Goal: Contribute content: Add original content to the website for others to see

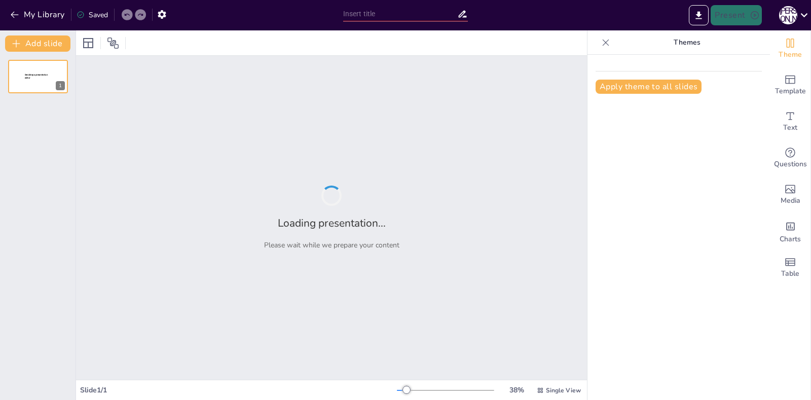
type input "Метали в біохімії: Значення та наслідки для здоров'я"
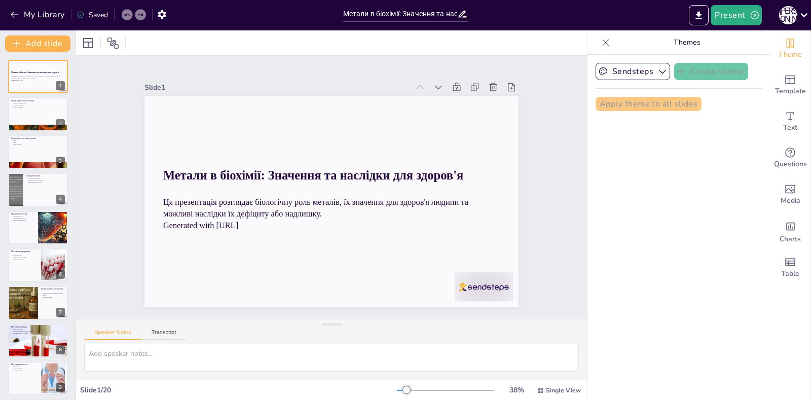
checkbox input "true"
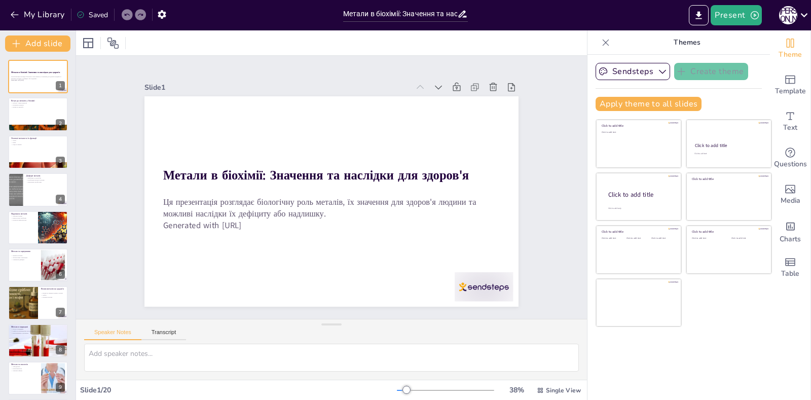
checkbox input "true"
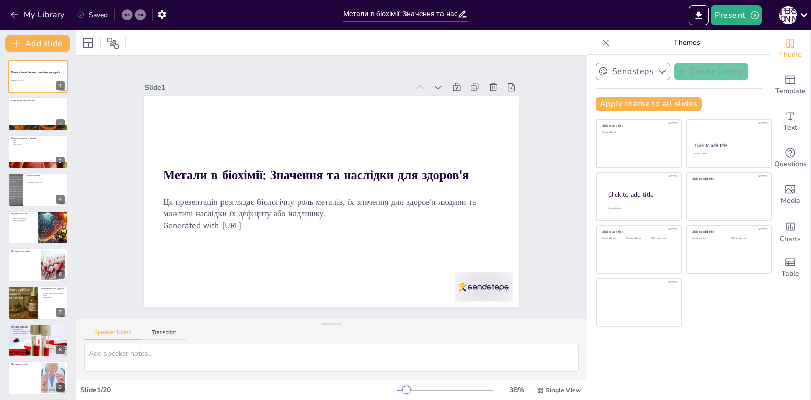
checkbox input "true"
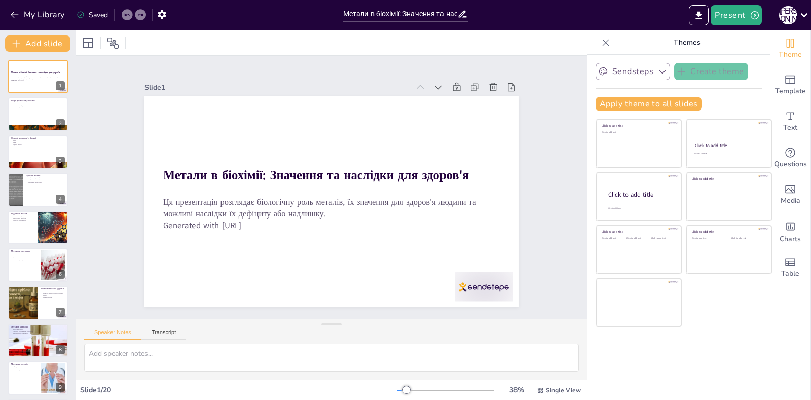
checkbox input "true"
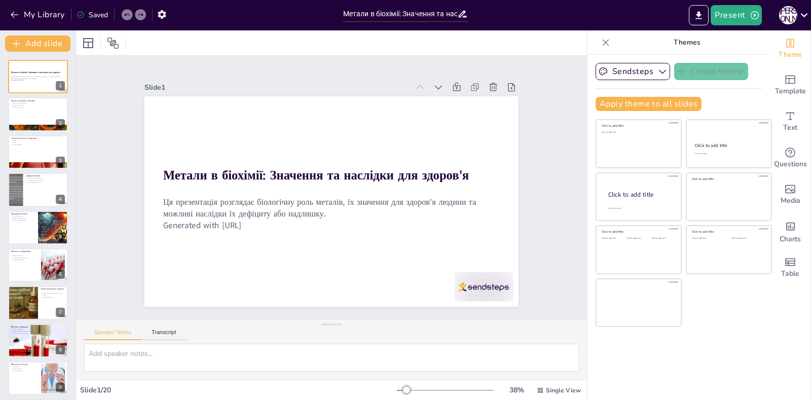
checkbox input "true"
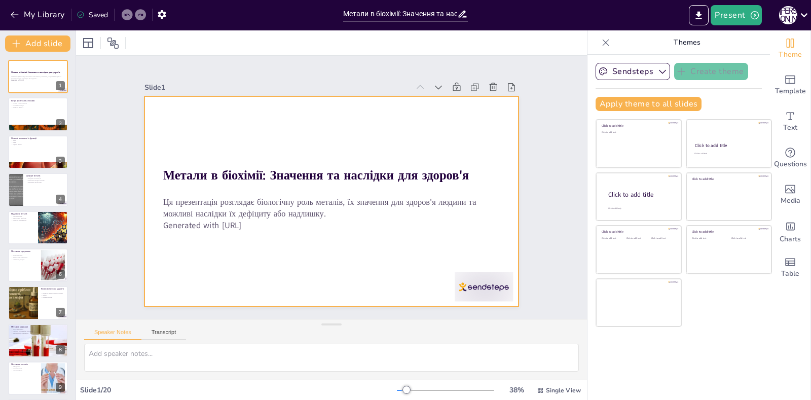
checkbox input "true"
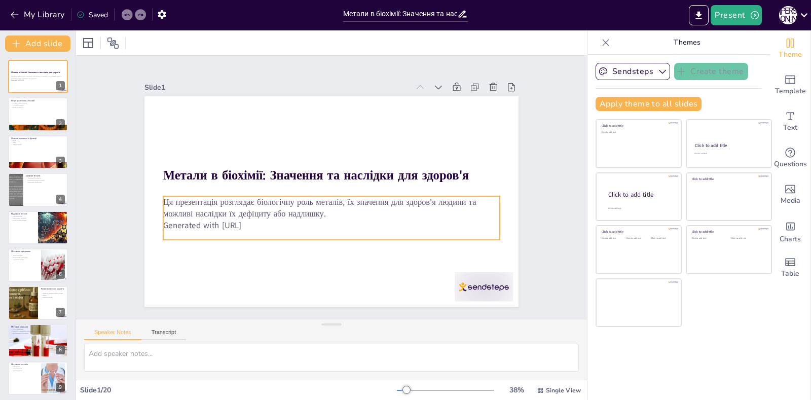
checkbox input "true"
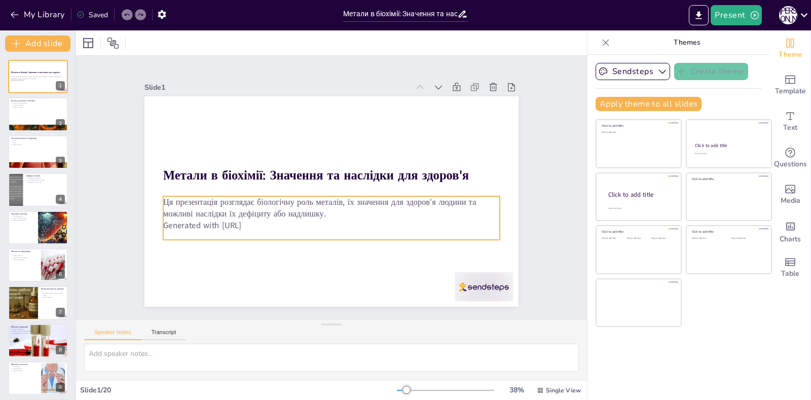
checkbox input "true"
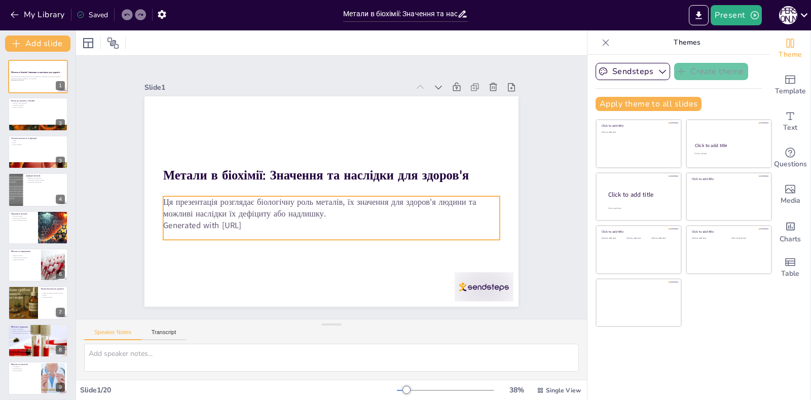
checkbox input "true"
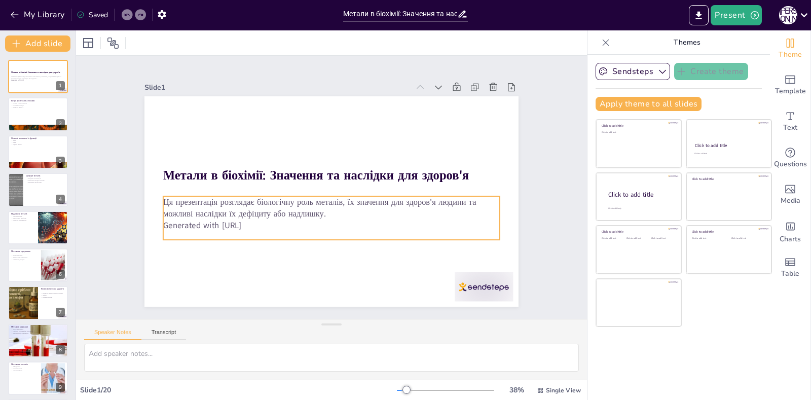
checkbox input "true"
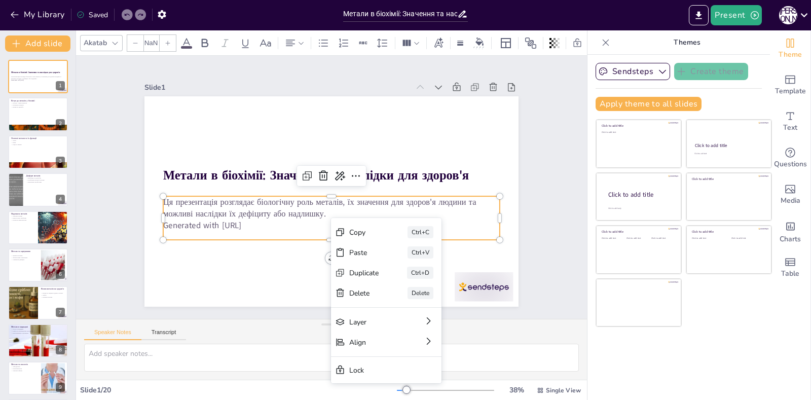
type input "32"
checkbox input "true"
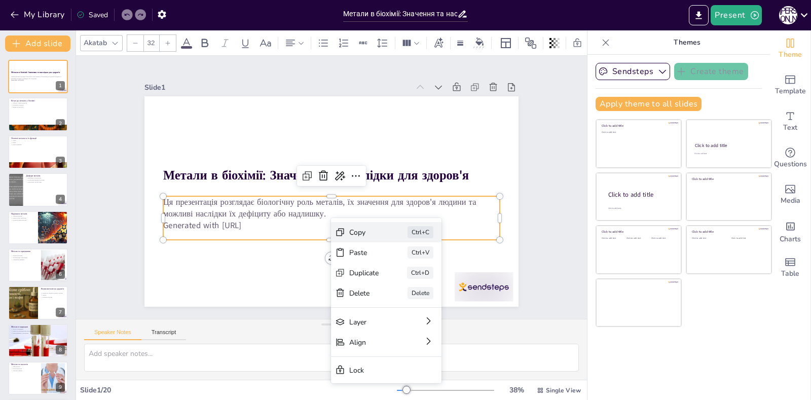
checkbox input "true"
click at [425, 344] on div "Delete" at bounding box center [440, 349] width 30 height 10
checkbox input "true"
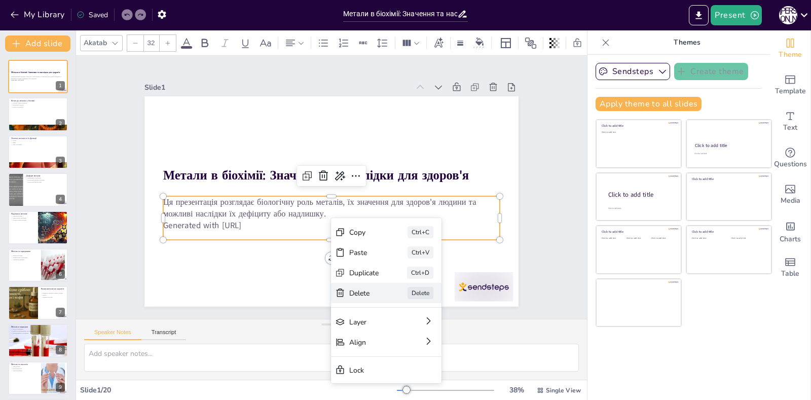
checkbox input "true"
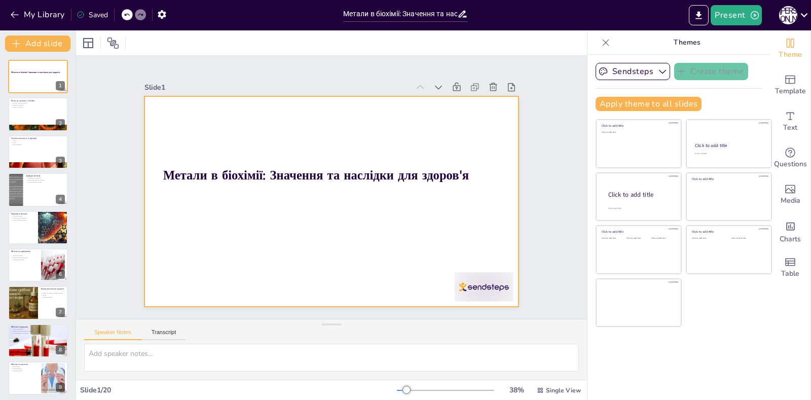
checkbox input "true"
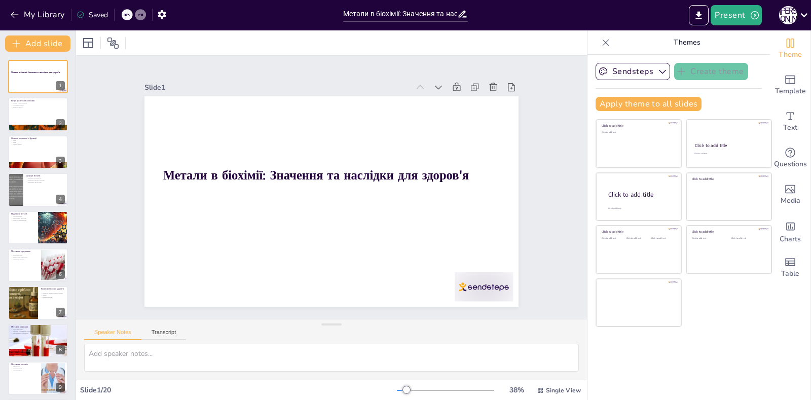
checkbox input "true"
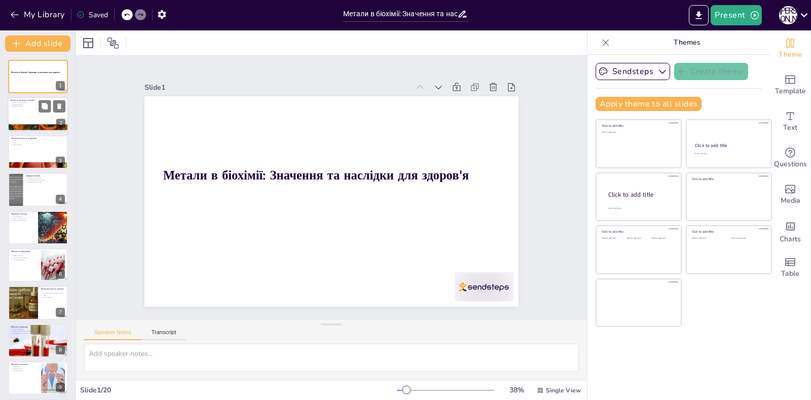
checkbox input "true"
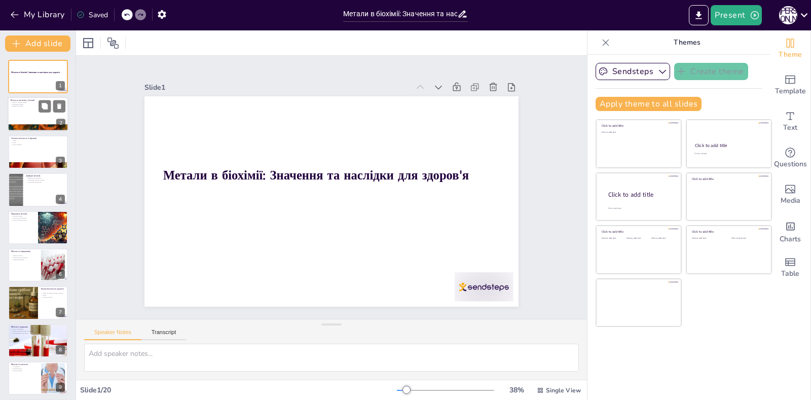
checkbox input "true"
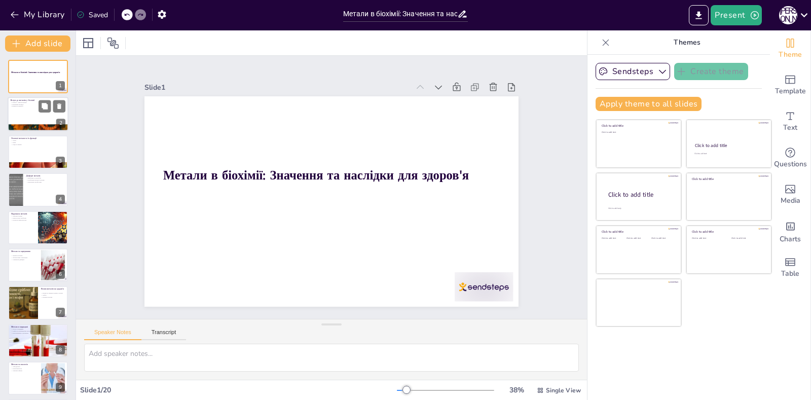
click at [35, 111] on div at bounding box center [38, 114] width 61 height 34
type textarea "Loremi d sitam'conse adipisci elitsedd eiusmodtemp incididu, u la etdo ma aliqu…"
checkbox input "true"
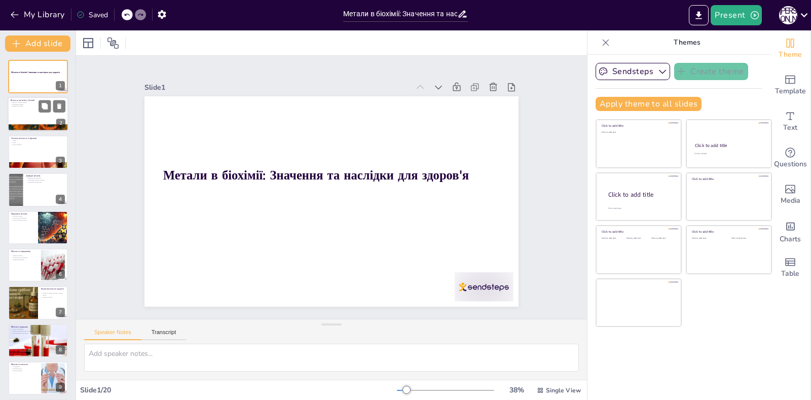
checkbox input "true"
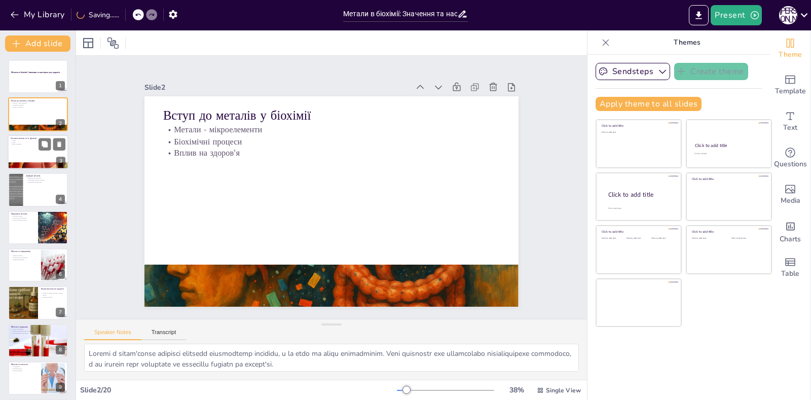
checkbox input "true"
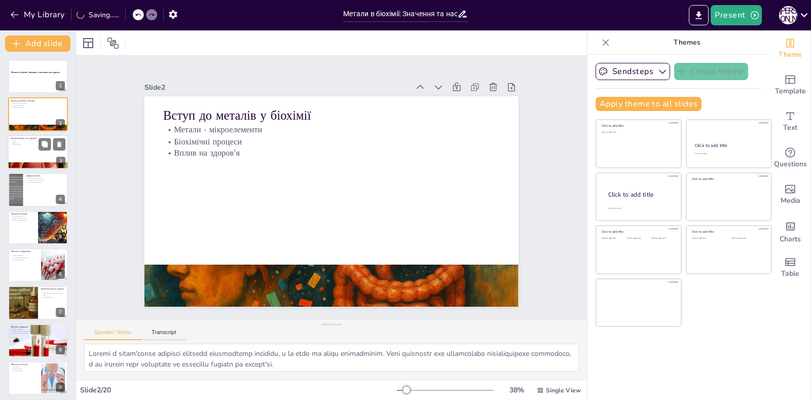
checkbox input "true"
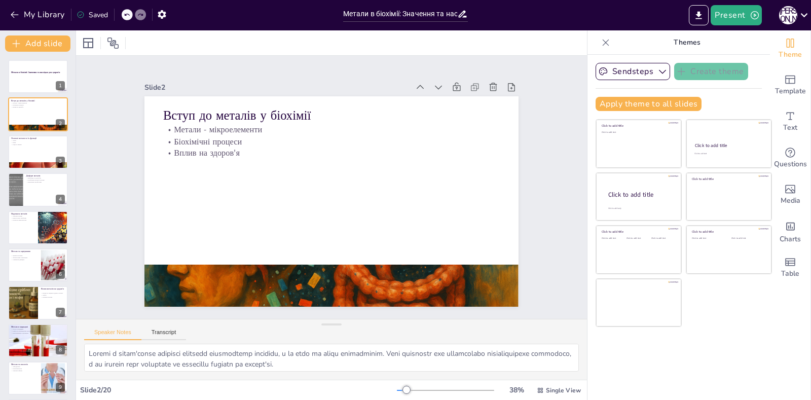
checkbox input "true"
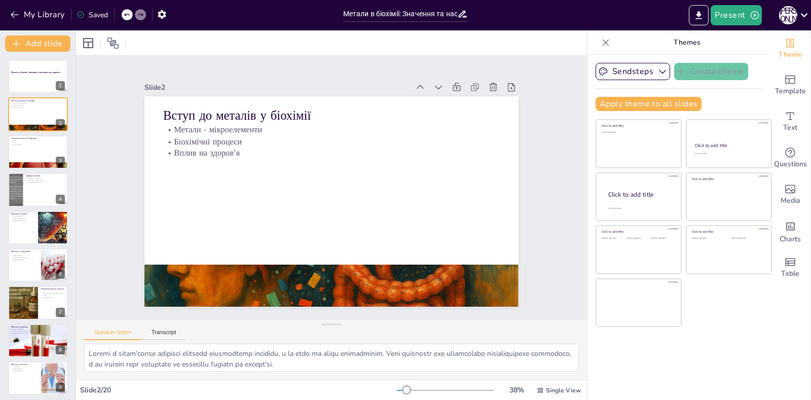
checkbox input "true"
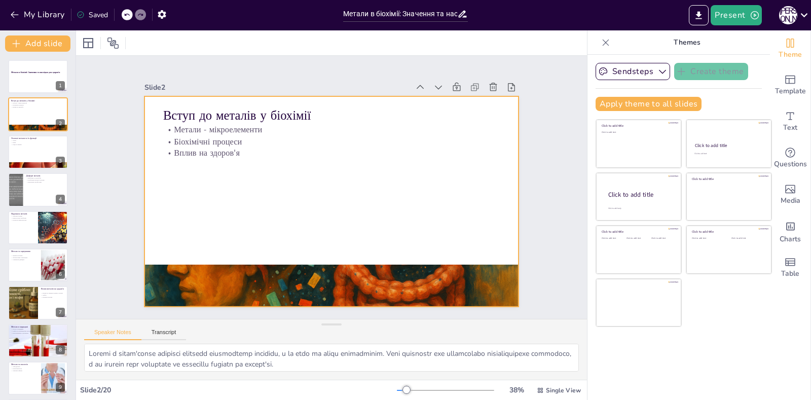
checkbox input "true"
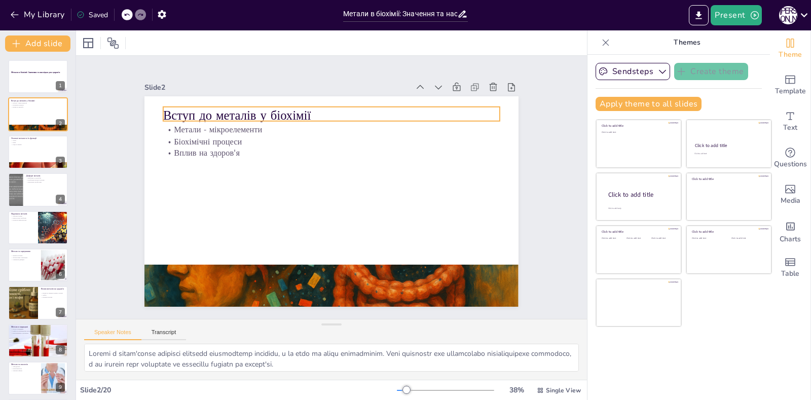
checkbox input "true"
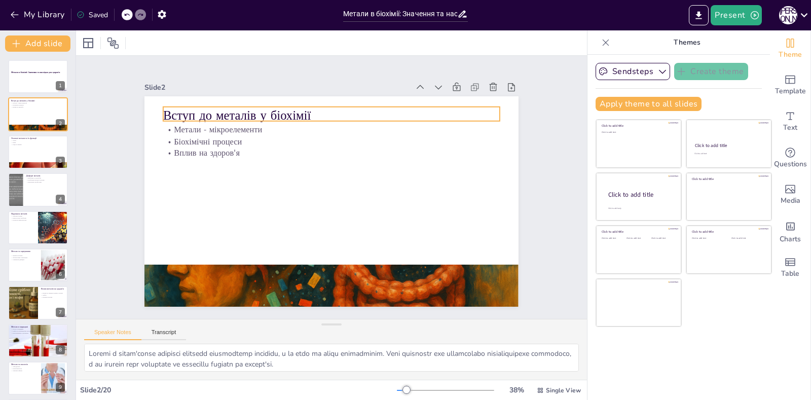
checkbox input "true"
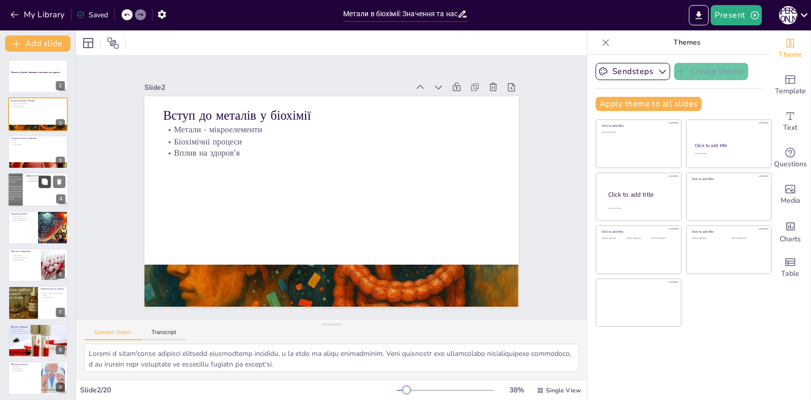
checkbox input "true"
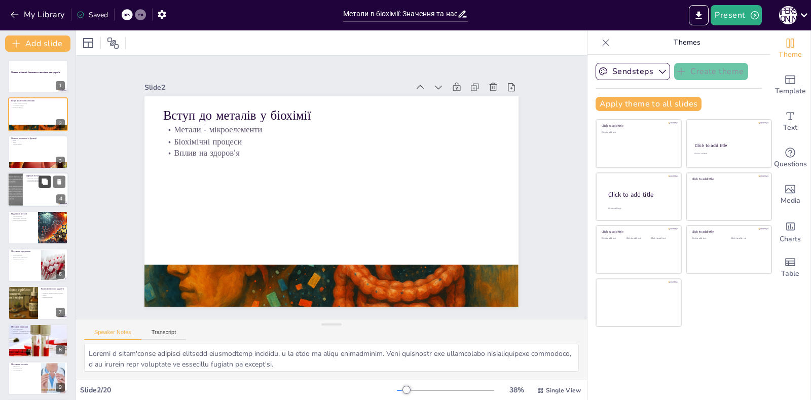
checkbox input "true"
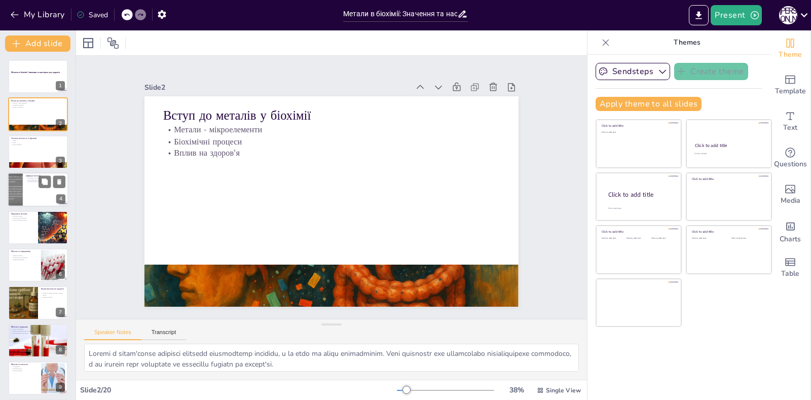
checkbox input "true"
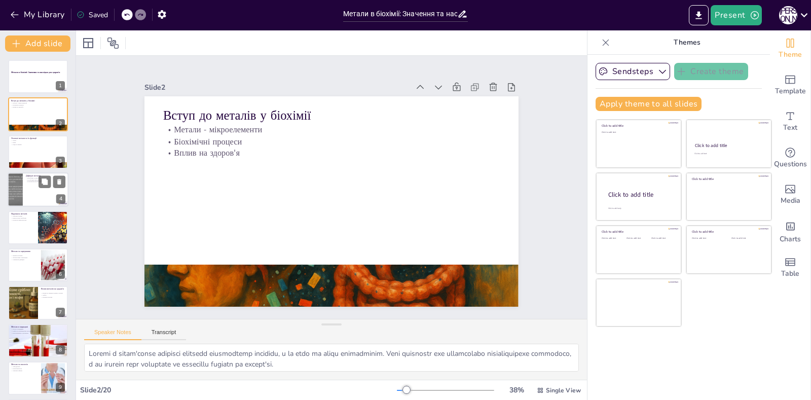
checkbox input "true"
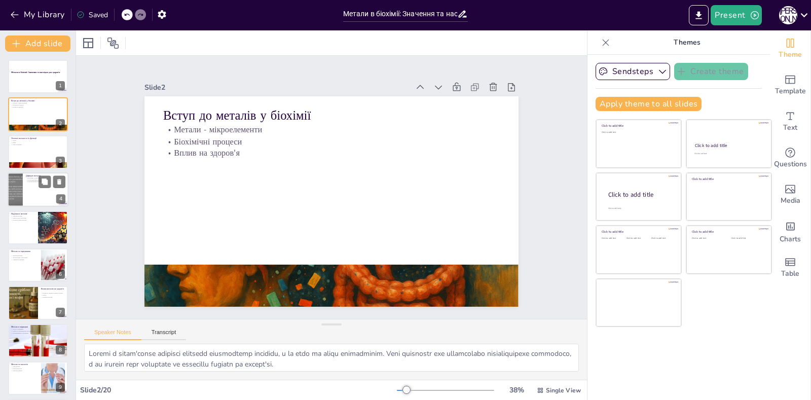
checkbox input "true"
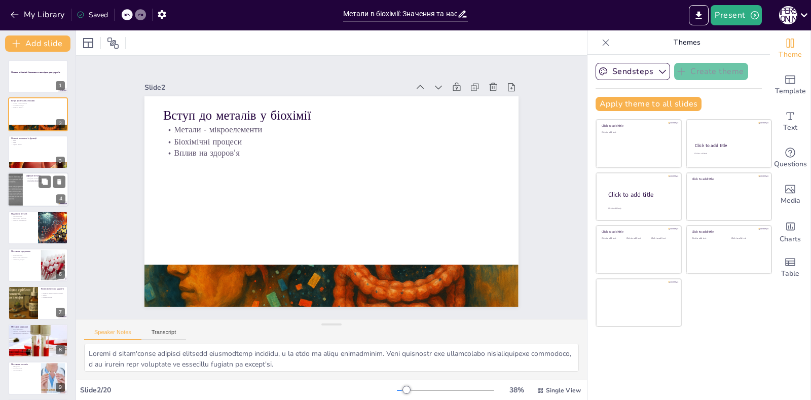
checkbox input "true"
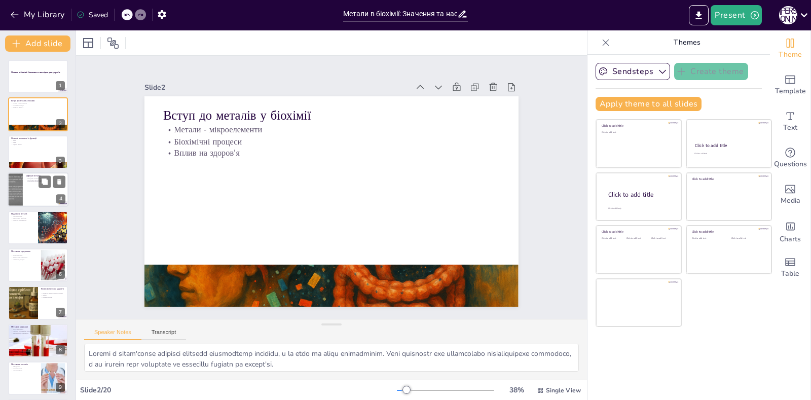
click at [19, 179] on div at bounding box center [15, 189] width 46 height 34
type textarea "Дефіцит металів може викликати серйозні проблеми зі здоров'ям, такі як анемія, …"
checkbox input "true"
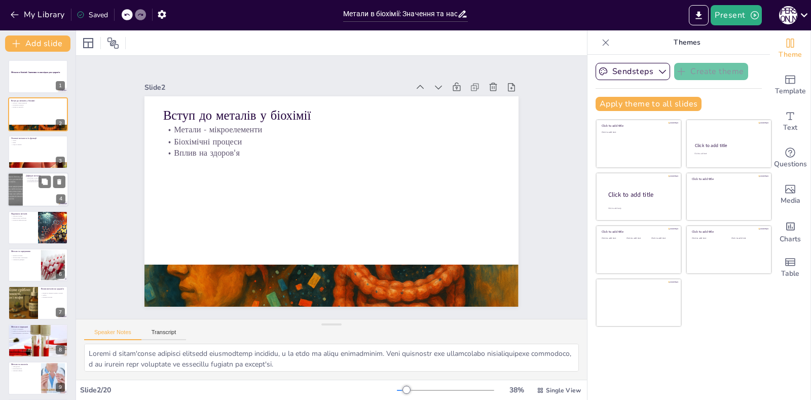
checkbox input "true"
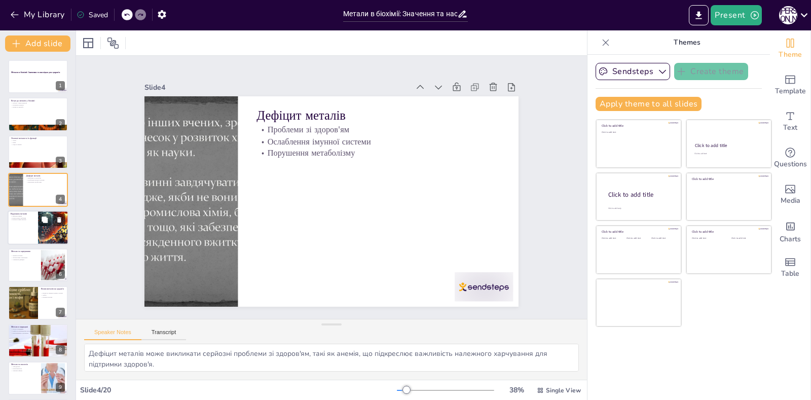
checkbox input "true"
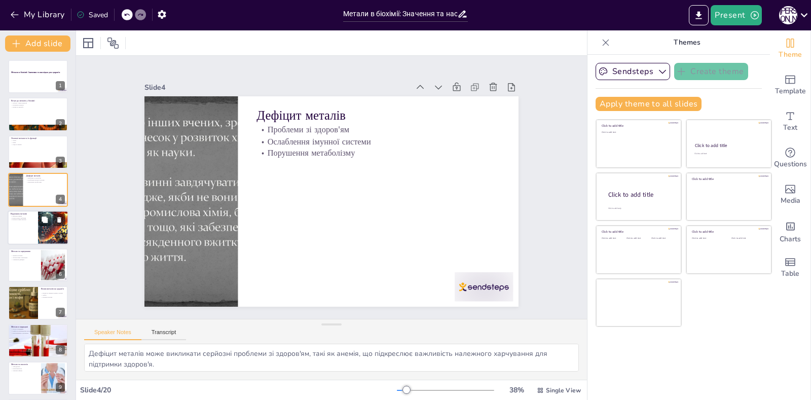
click at [28, 233] on div at bounding box center [38, 227] width 61 height 34
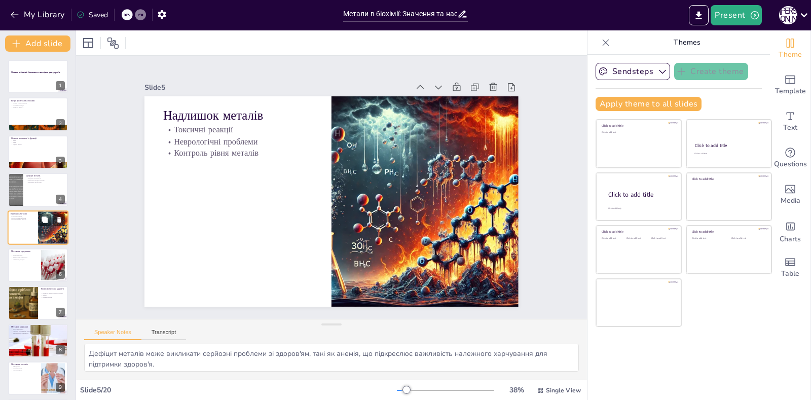
type textarea "Надлишок металів може викликати токсичні реакції, що підкреслює необхідність ко…"
checkbox input "true"
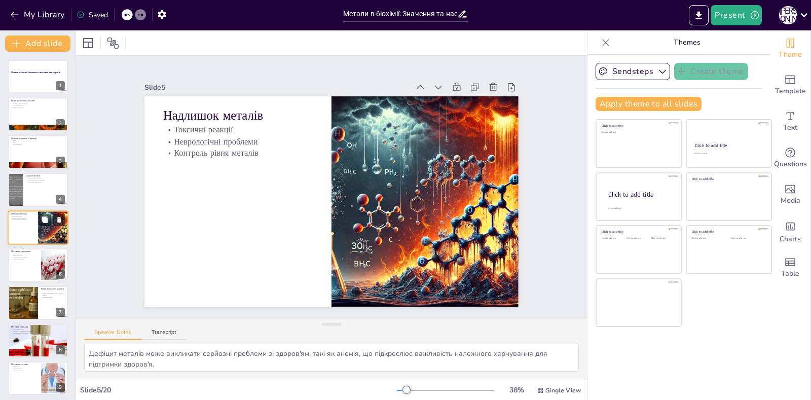
checkbox input "true"
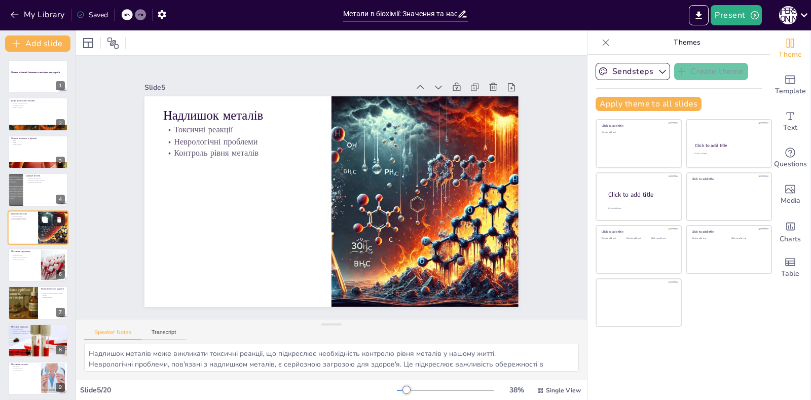
scroll to position [2, 0]
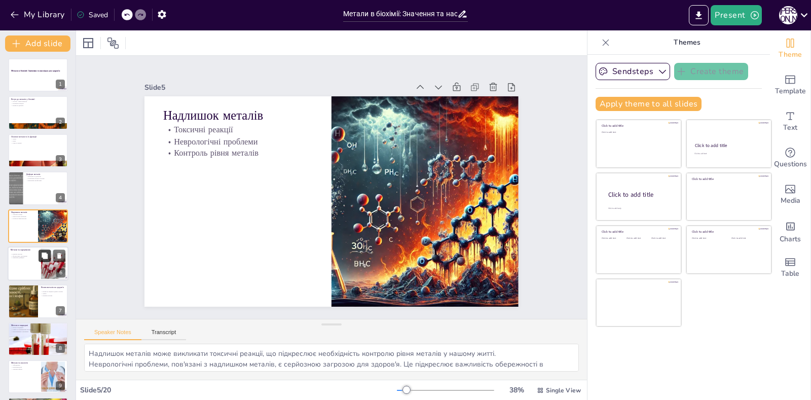
checkbox input "true"
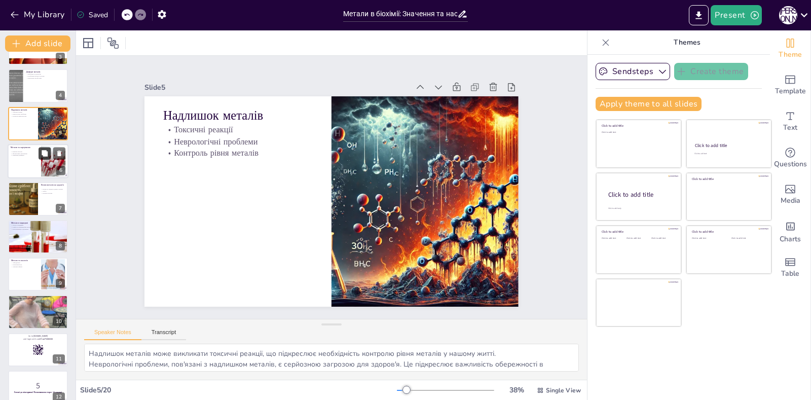
checkbox input "true"
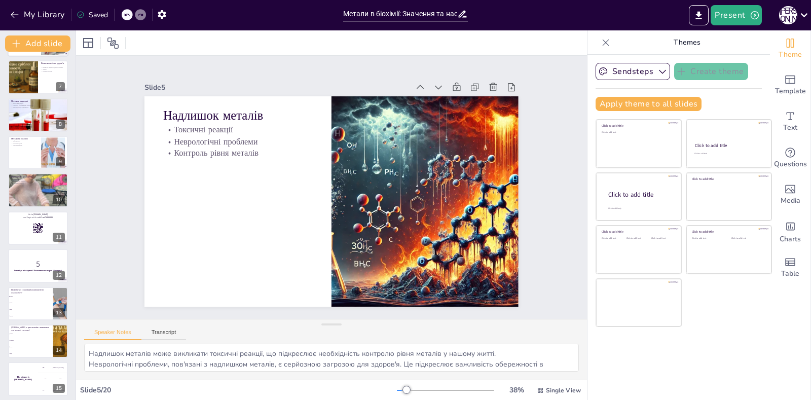
checkbox input "true"
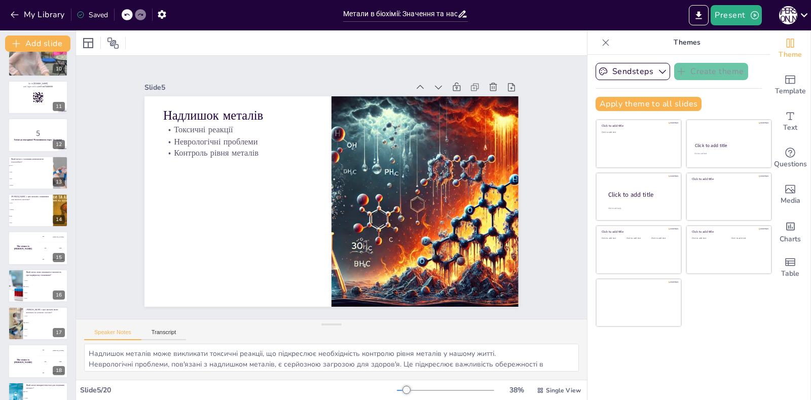
checkbox input "true"
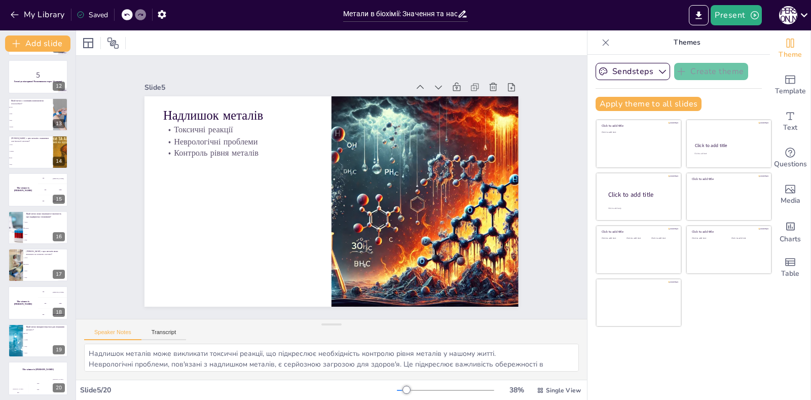
scroll to position [418, 0]
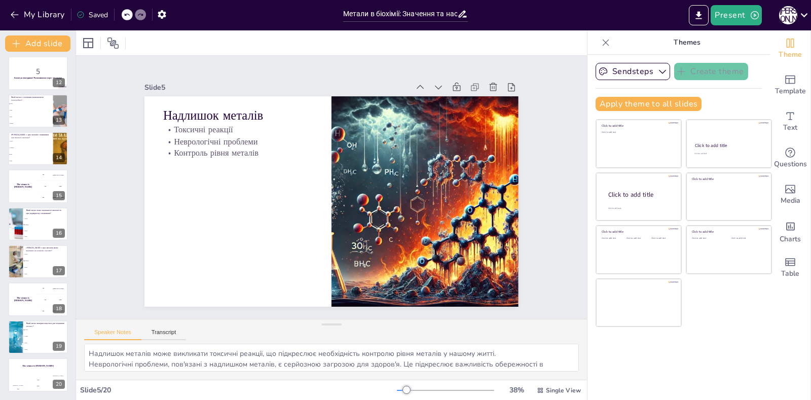
checkbox input "true"
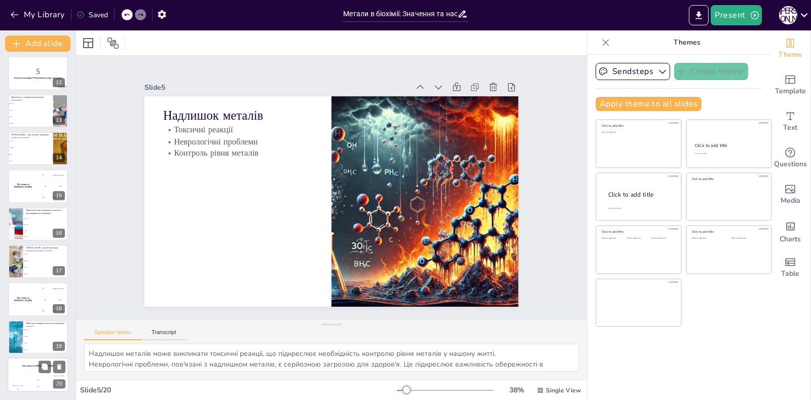
checkbox input "true"
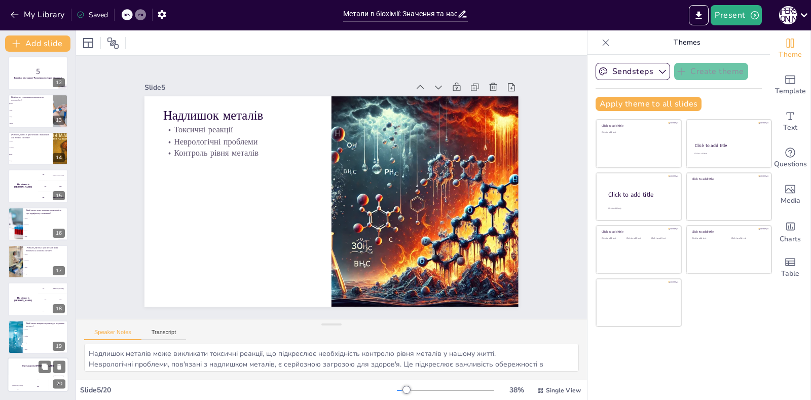
click at [19, 376] on div "Hasan 100" at bounding box center [18, 383] width 20 height 17
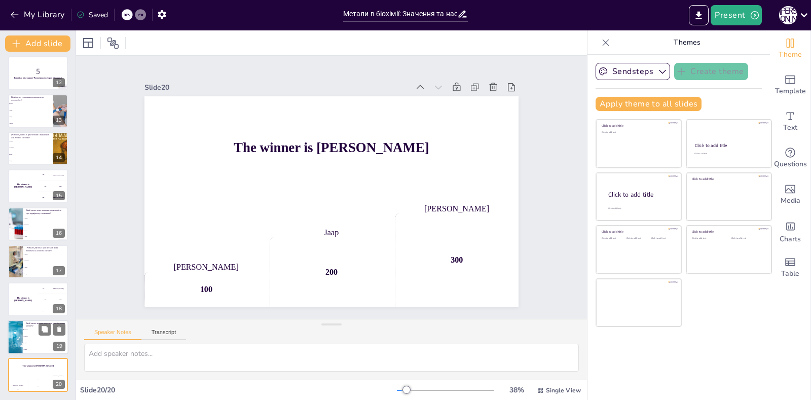
click at [27, 341] on li "Мідь" at bounding box center [46, 343] width 46 height 7
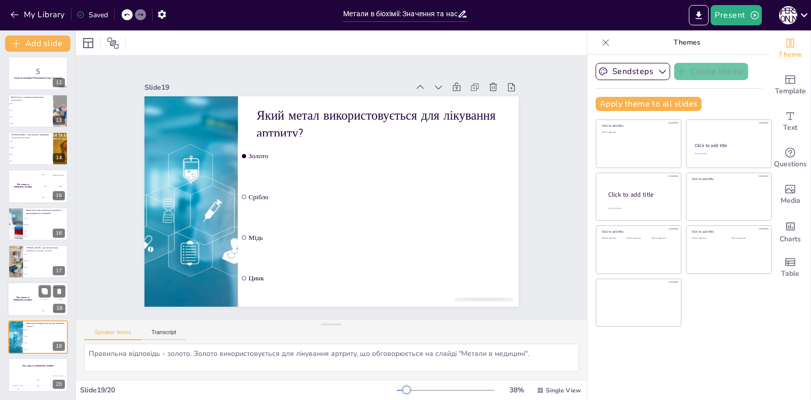
click at [39, 282] on div "The winner is [PERSON_NAME] 🏆 100 Hasan 200 Jaap 300 Niels 18" at bounding box center [38, 299] width 61 height 34
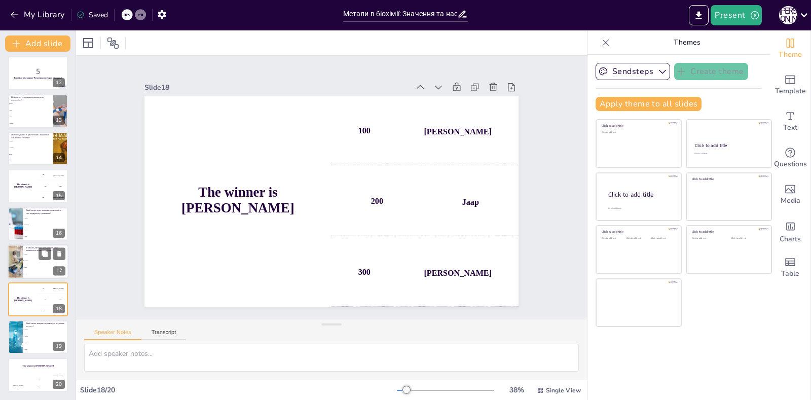
click at [46, 260] on span "Свинець" at bounding box center [46, 261] width 44 height 2
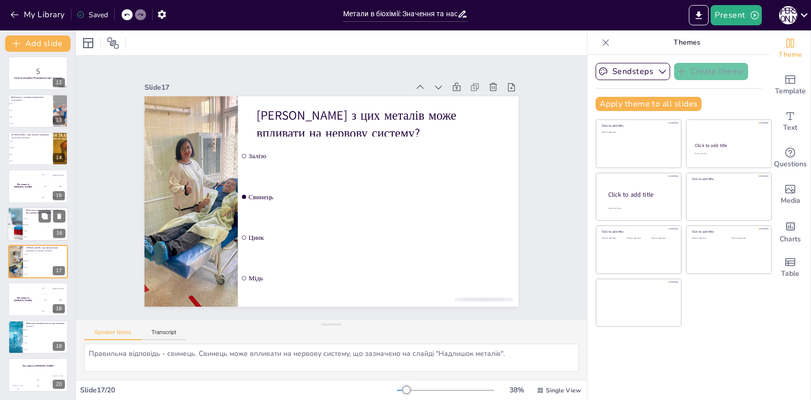
click at [27, 226] on li "Свинець" at bounding box center [46, 225] width 46 height 6
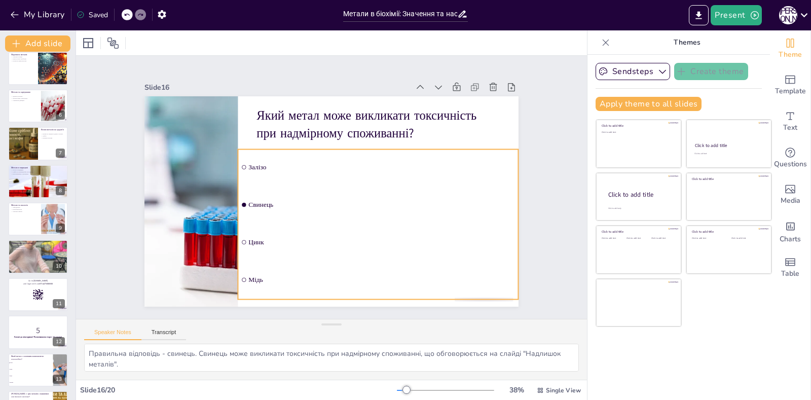
scroll to position [112, 0]
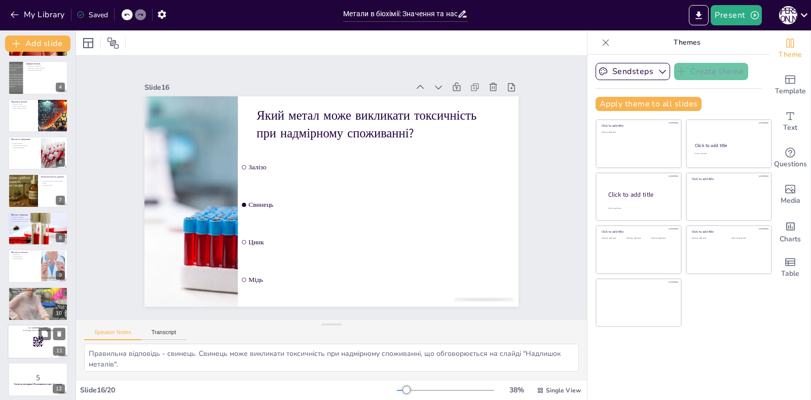
click at [18, 280] on div at bounding box center [38, 265] width 60 height 33
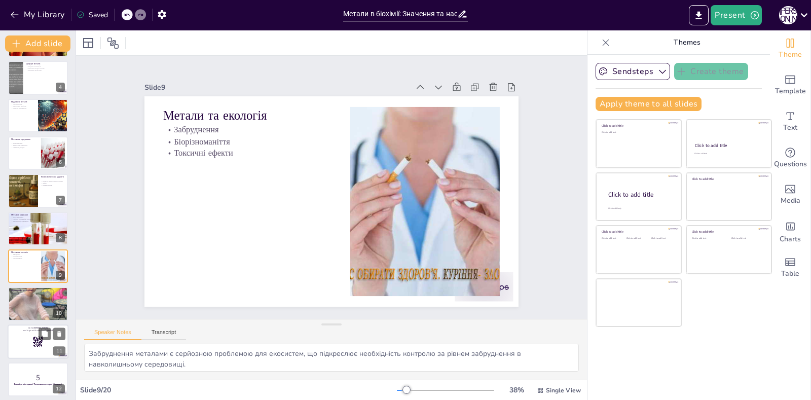
scroll to position [152, 0]
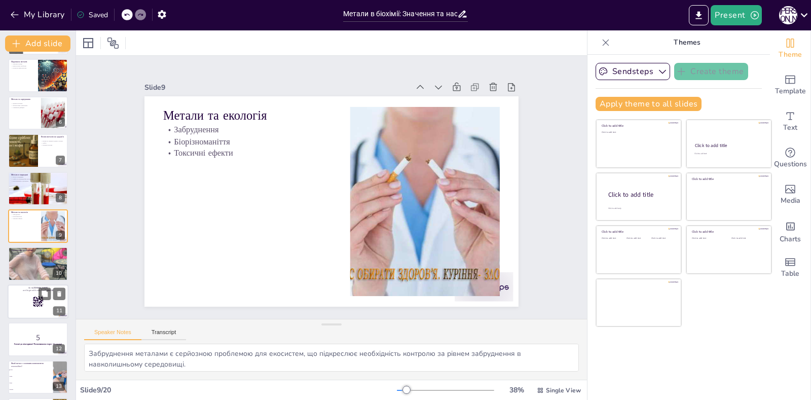
click at [23, 300] on div at bounding box center [38, 301] width 61 height 34
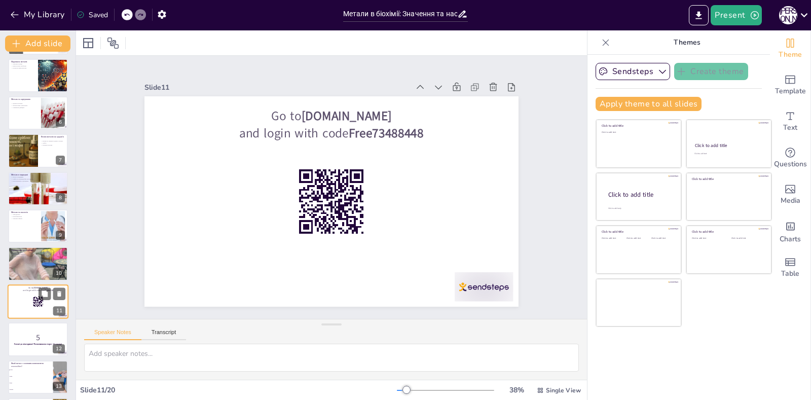
scroll to position [228, 0]
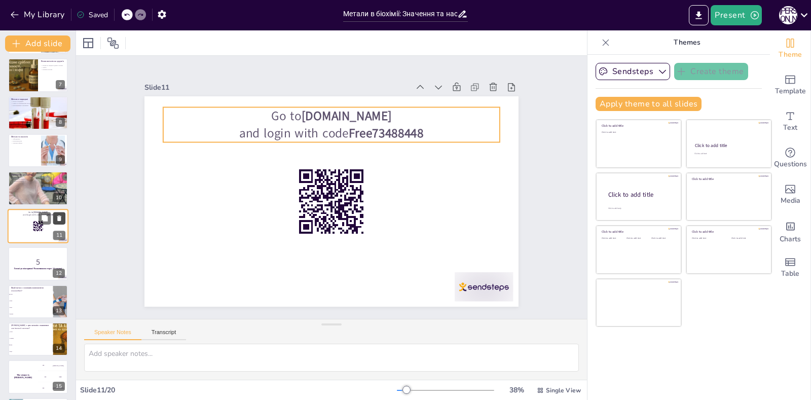
drag, startPoint x: 41, startPoint y: 211, endPoint x: 56, endPoint y: 217, distance: 16.4
click at [27, 224] on div at bounding box center [38, 226] width 61 height 34
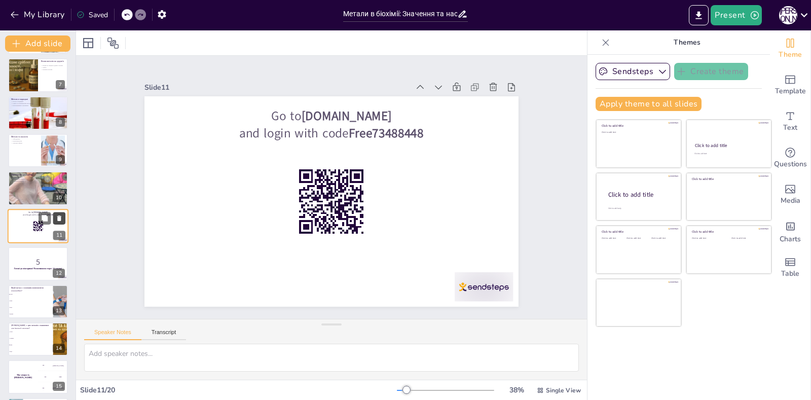
click at [61, 216] on icon at bounding box center [59, 218] width 4 height 6
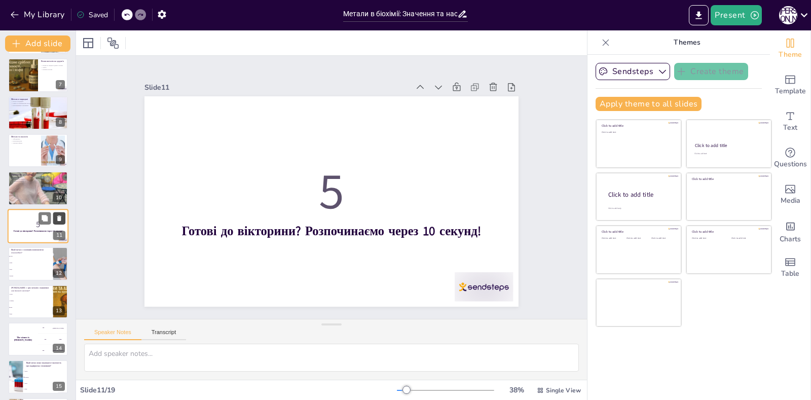
click at [60, 216] on icon at bounding box center [59, 218] width 4 height 6
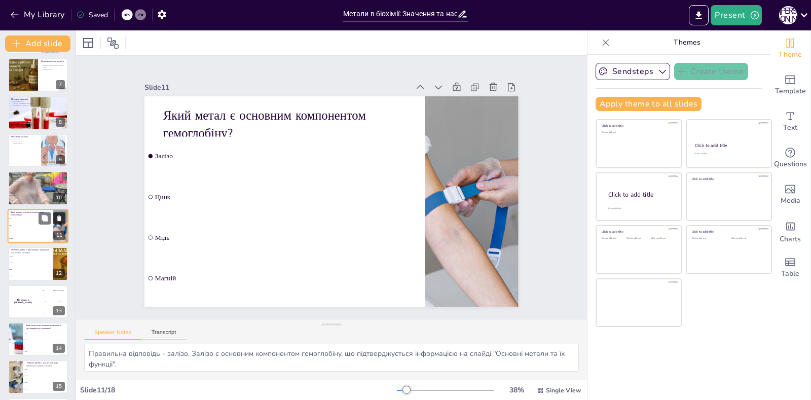
click at [60, 216] on icon at bounding box center [59, 218] width 4 height 6
click at [60, 183] on icon at bounding box center [59, 181] width 4 height 6
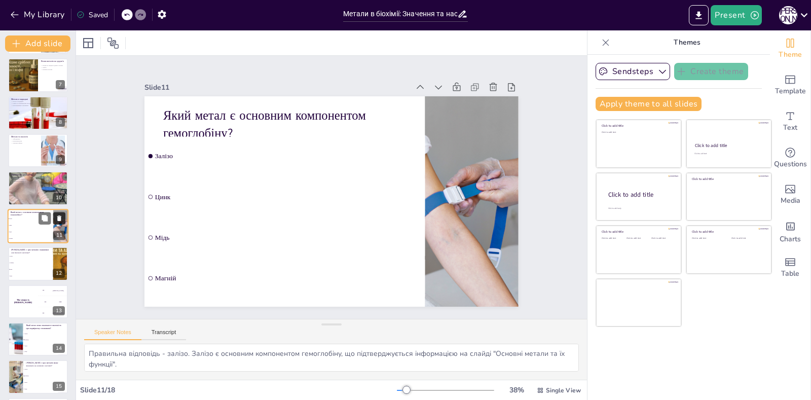
click at [60, 146] on icon at bounding box center [59, 143] width 4 height 6
click at [60, 108] on icon at bounding box center [59, 105] width 4 height 6
click at [60, 70] on icon at bounding box center [59, 68] width 4 height 6
click at [60, 33] on icon at bounding box center [59, 30] width 4 height 6
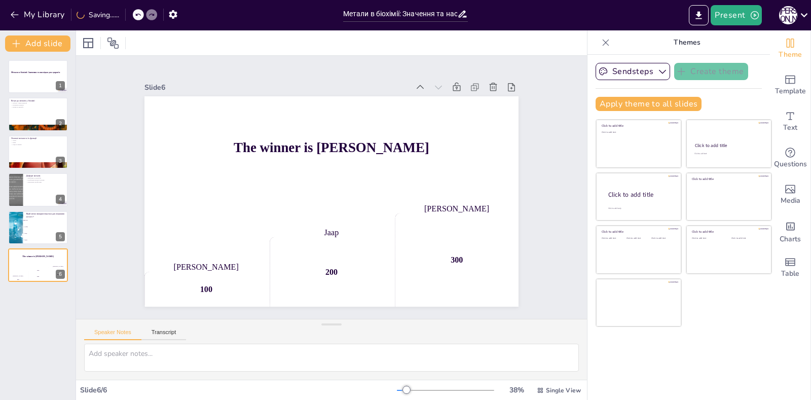
scroll to position [0, 0]
click at [124, 16] on icon at bounding box center [127, 15] width 6 height 6
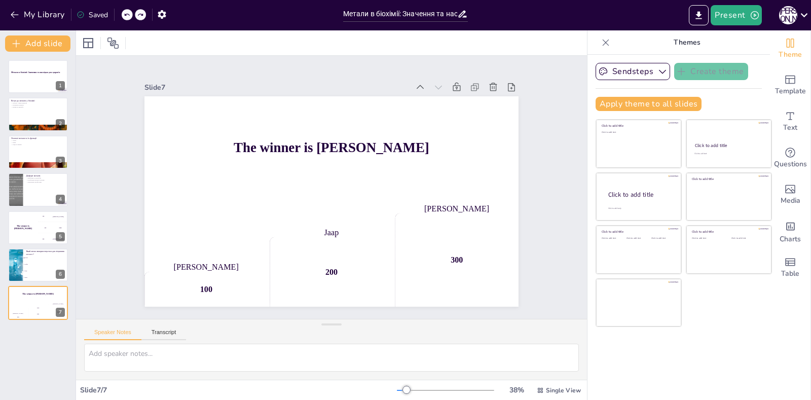
click at [126, 14] on icon at bounding box center [127, 15] width 6 height 6
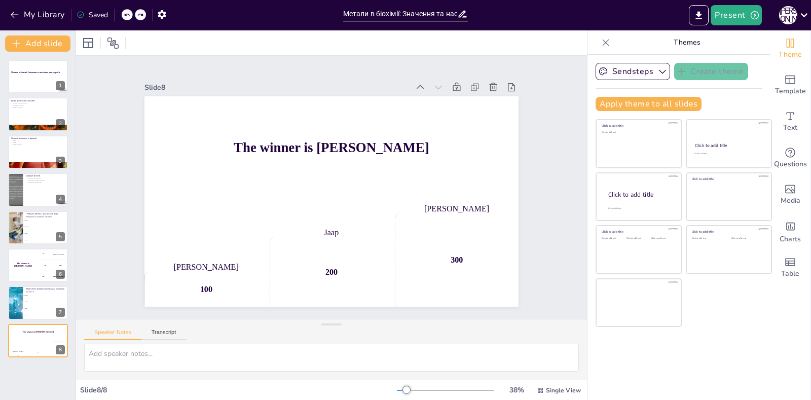
click at [126, 14] on icon at bounding box center [127, 15] width 6 height 6
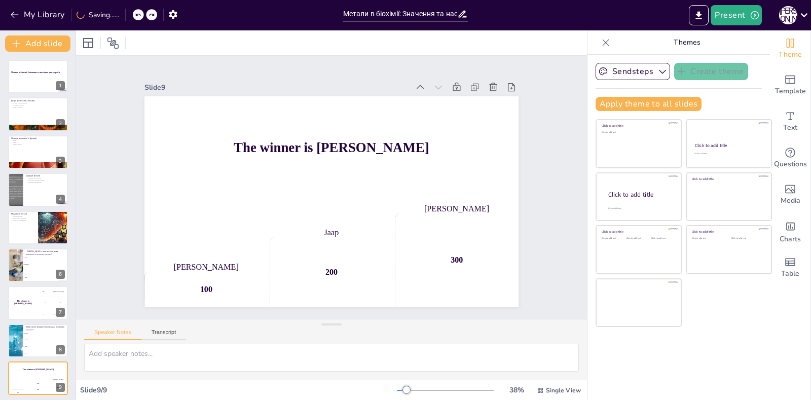
click at [126, 14] on div "My Library Saving......" at bounding box center [91, 14] width 182 height 18
click at [131, 14] on div at bounding box center [127, 14] width 11 height 11
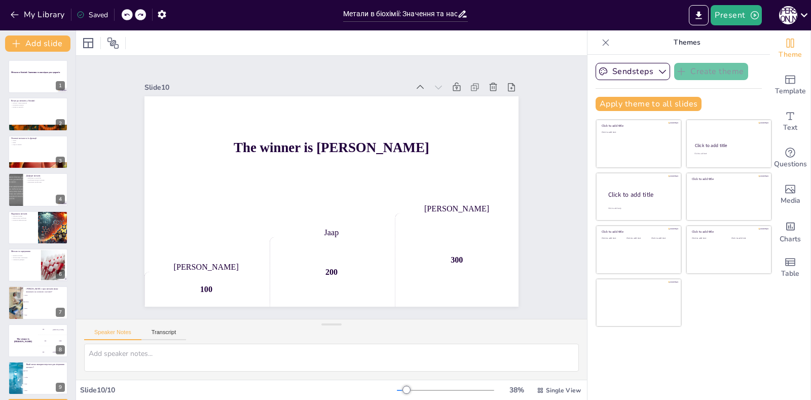
click at [131, 14] on div at bounding box center [127, 14] width 11 height 11
